Goal: Browse casually: Explore the website without a specific task or goal

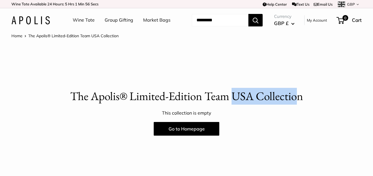
drag, startPoint x: 299, startPoint y: 116, endPoint x: 233, endPoint y: 113, distance: 66.2
click at [233, 105] on p "The Apolis® Limited-Edition Team USA Collection" at bounding box center [186, 96] width 350 height 17
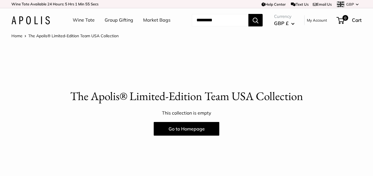
click at [154, 105] on p "The Apolis® Limited-Edition Team USA Collection" at bounding box center [186, 96] width 350 height 17
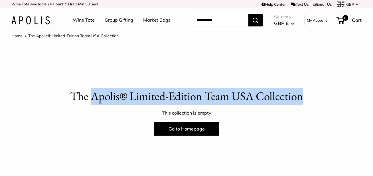
drag, startPoint x: 93, startPoint y: 115, endPoint x: 312, endPoint y: 116, distance: 219.5
click at [312, 105] on p "The Apolis® Limited-Edition Team USA Collection" at bounding box center [186, 96] width 350 height 17
copy p "Apolis® Limited-Edition Team USA Collection"
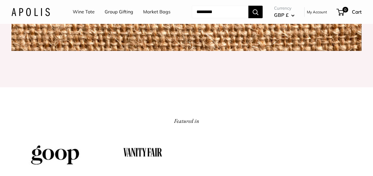
scroll to position [718, 0]
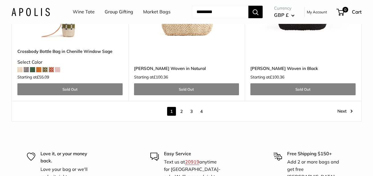
scroll to position [3135, 0]
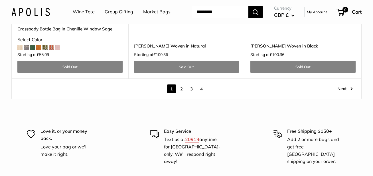
click at [180, 93] on link "2" at bounding box center [181, 89] width 9 height 9
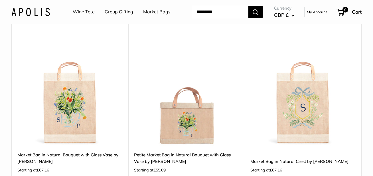
scroll to position [1367, 0]
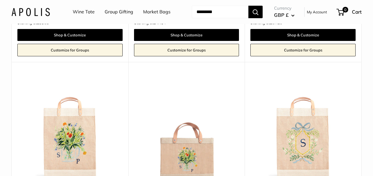
click at [0, 0] on img at bounding box center [0, 0] width 0 height 0
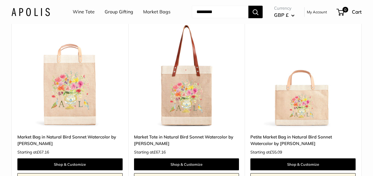
scroll to position [80, 0]
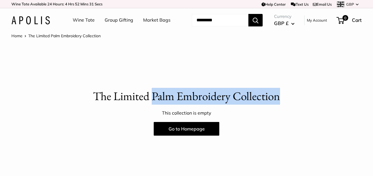
drag, startPoint x: 154, startPoint y: 115, endPoint x: 281, endPoint y: 119, distance: 126.9
click at [281, 105] on p "The Limited Palm Embroidery Collection" at bounding box center [186, 96] width 350 height 17
copy p "Palm Embroidery Collection"
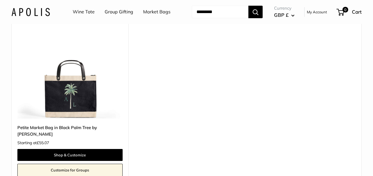
scroll to position [274, 0]
